Goal: Transaction & Acquisition: Purchase product/service

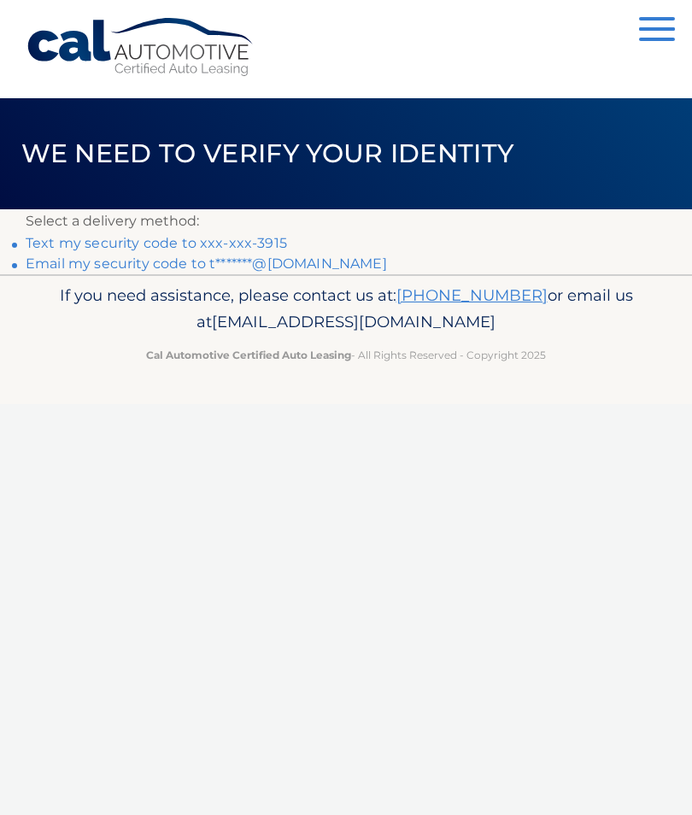
click at [260, 247] on link "Text my security code to xxx-xxx-3915" at bounding box center [156, 243] width 261 height 16
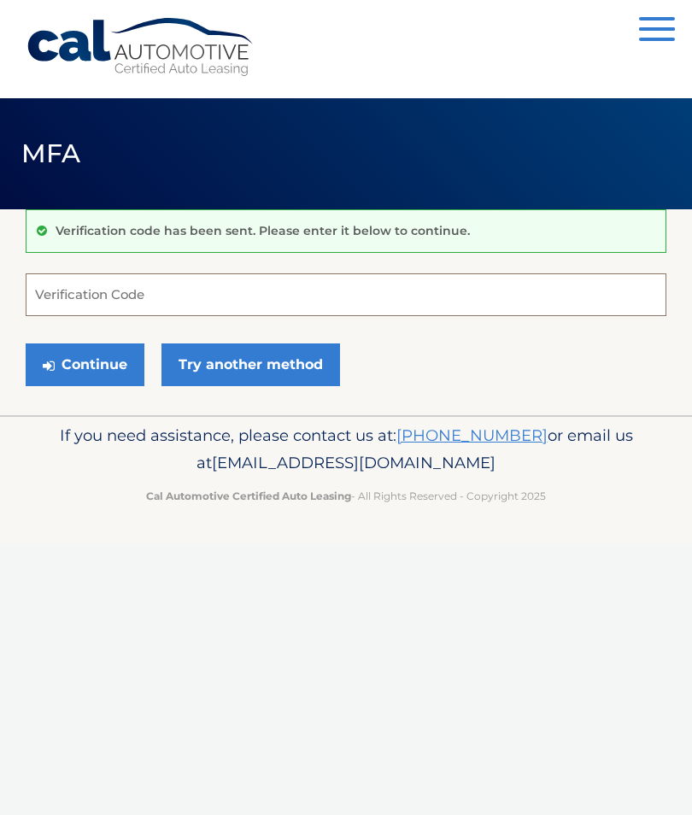
click at [227, 301] on input "Verification Code" at bounding box center [346, 294] width 641 height 43
type input "635496"
click at [85, 364] on button "Continue" at bounding box center [85, 364] width 119 height 43
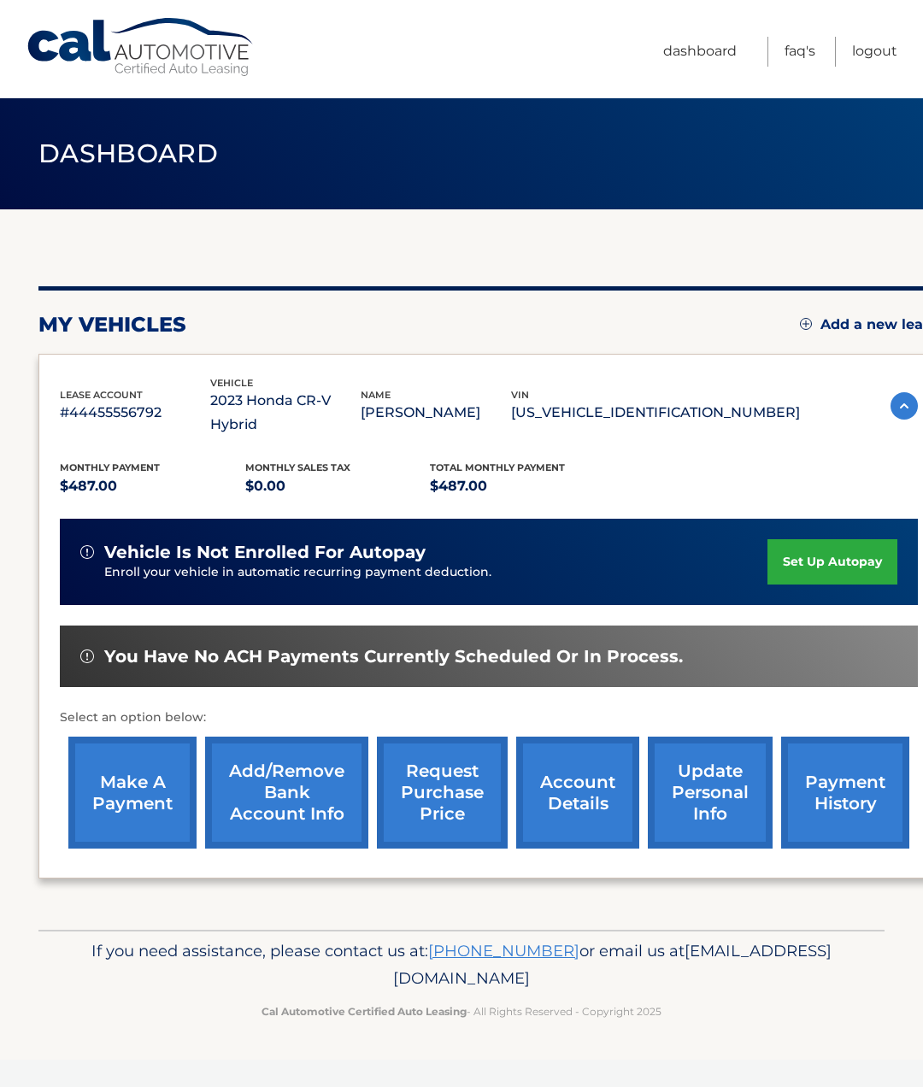
click at [120, 768] on link "make a payment" at bounding box center [132, 792] width 128 height 112
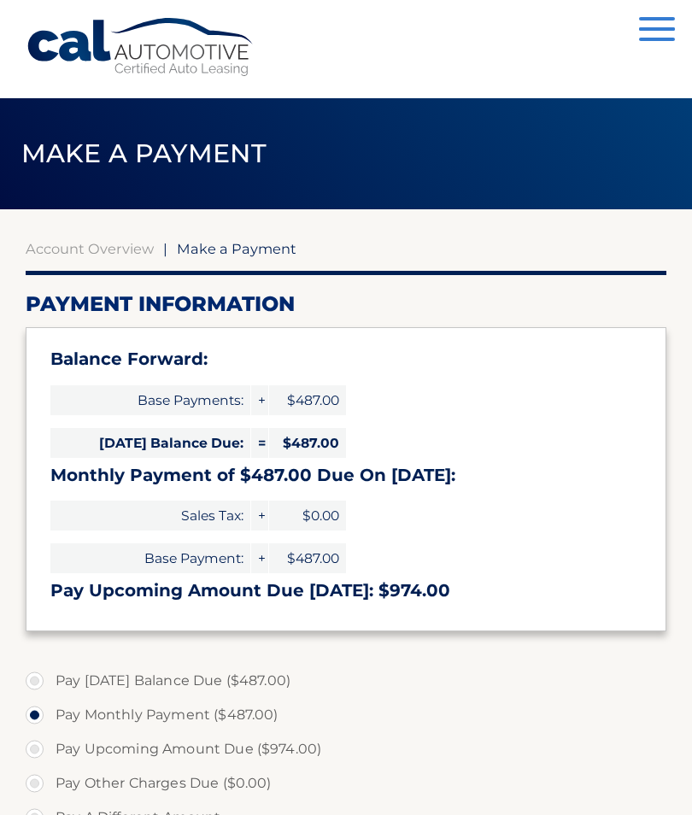
select select "MmQ2ODIxZmQtMWI2MS00MmU4LWI2ZjktOWY4ZWMxZGMxMDM0"
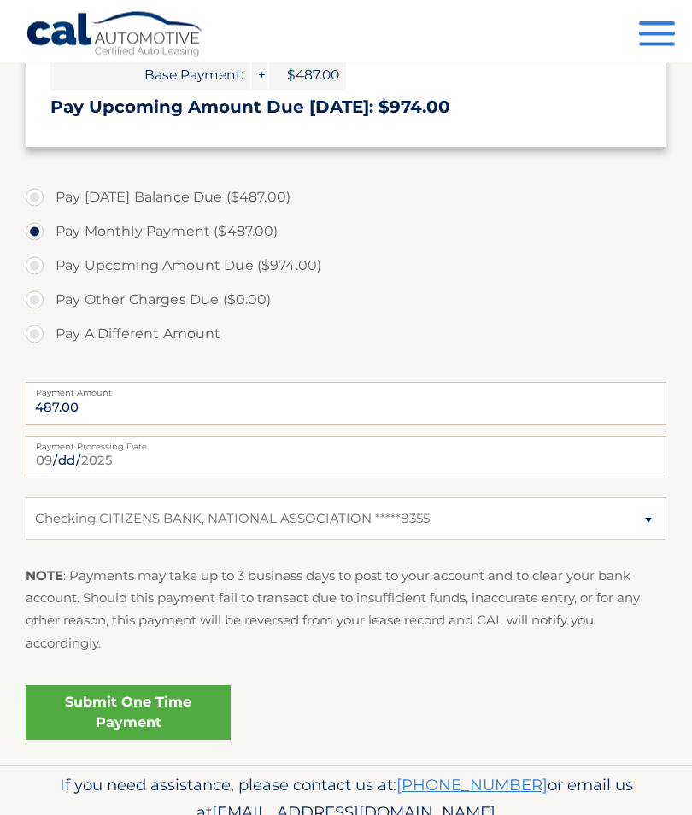
scroll to position [484, 0]
click at [164, 710] on link "Submit One Time Payment" at bounding box center [128, 712] width 205 height 55
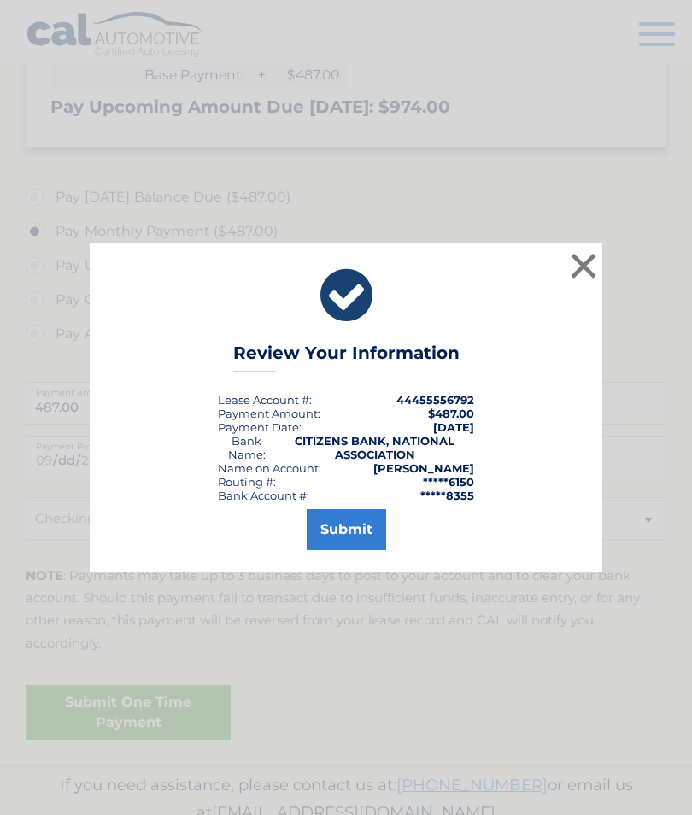
click at [351, 550] on button "Submit" at bounding box center [346, 529] width 79 height 41
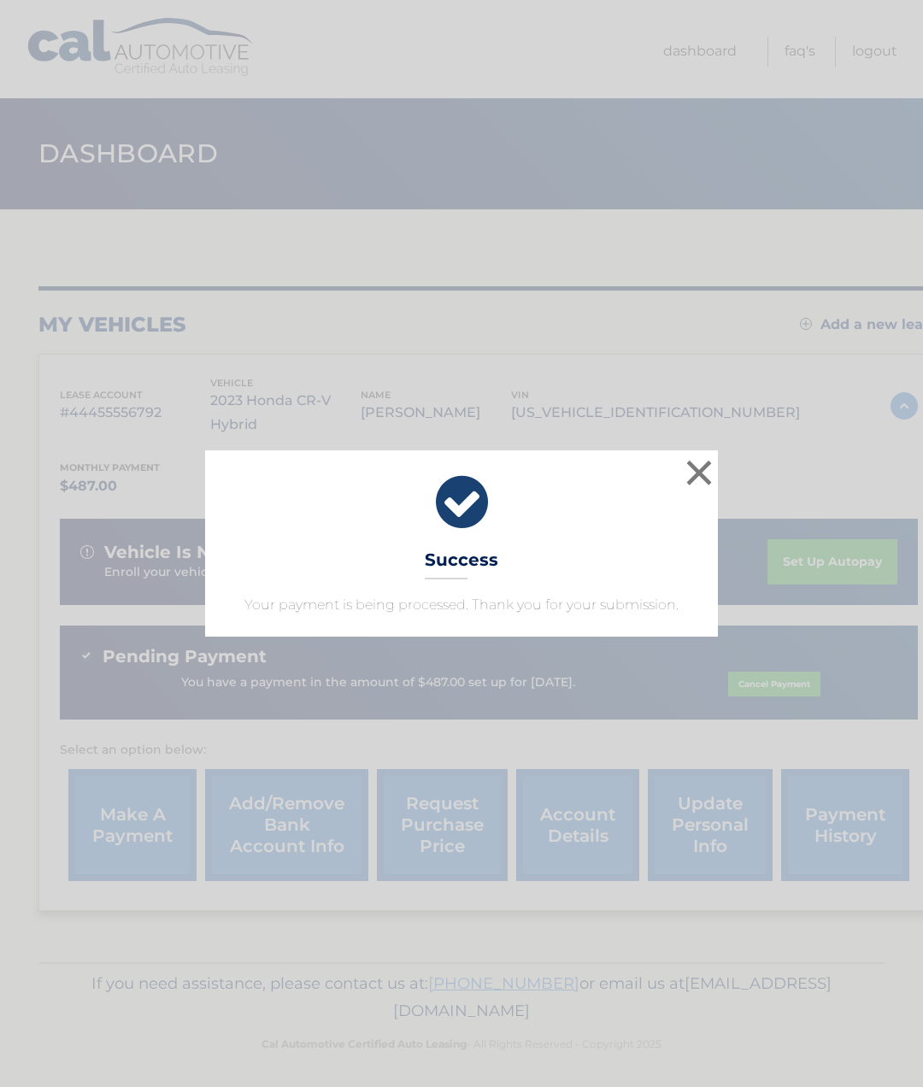
click at [698, 484] on button "×" at bounding box center [699, 472] width 34 height 34
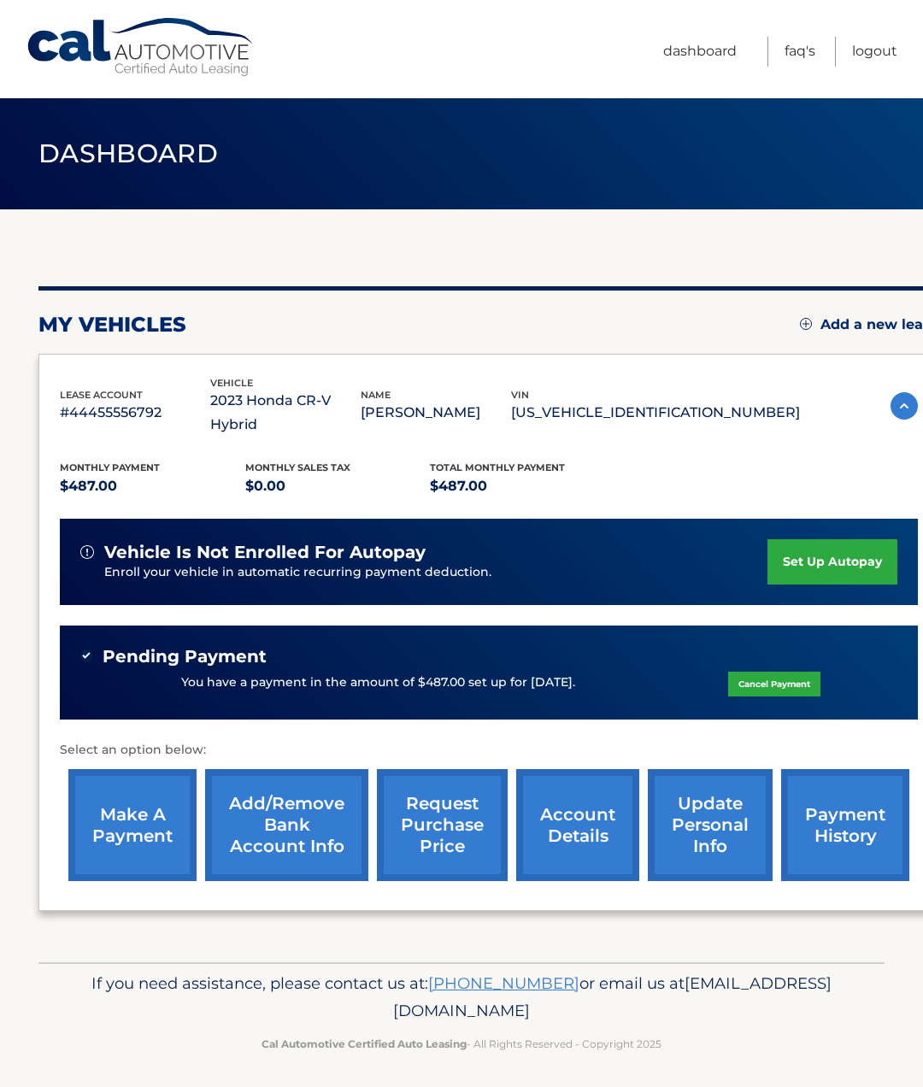
click at [883, 54] on link "Logout" at bounding box center [874, 52] width 45 height 30
